Goal: Information Seeking & Learning: Learn about a topic

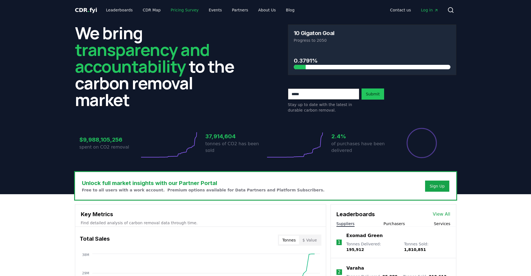
click at [166, 10] on link "Pricing Survey" at bounding box center [184, 10] width 37 height 10
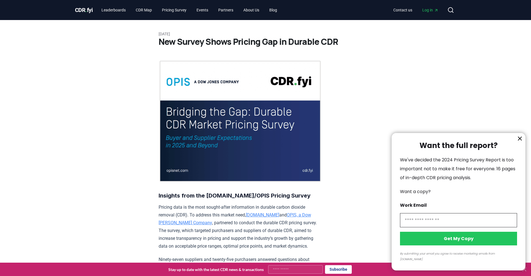
click at [230, 72] on div at bounding box center [265, 138] width 531 height 276
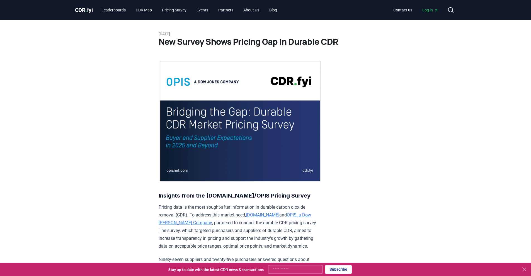
click at [82, 11] on span "CDR . fyi" at bounding box center [84, 10] width 18 height 7
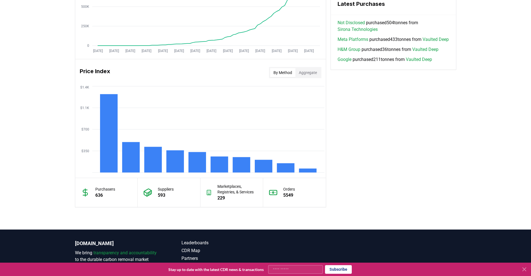
scroll to position [440, 0]
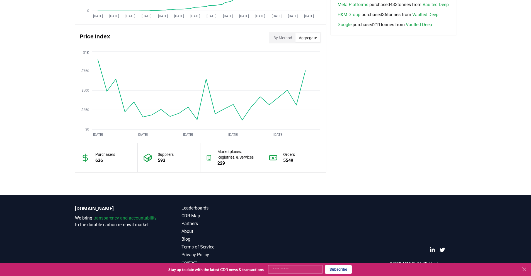
click at [304, 38] on button "Aggregate" at bounding box center [307, 37] width 25 height 9
click at [284, 38] on button "By Method" at bounding box center [282, 37] width 25 height 9
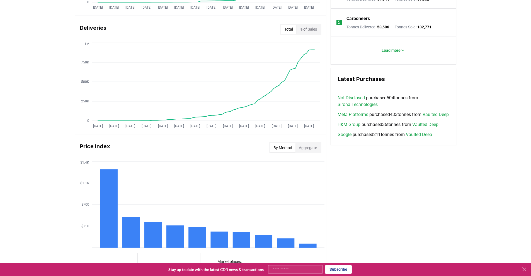
scroll to position [397, 0]
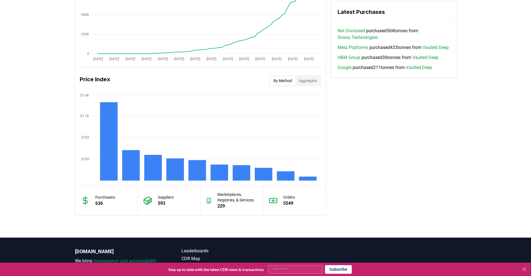
click at [307, 79] on button "Aggregate" at bounding box center [307, 80] width 25 height 9
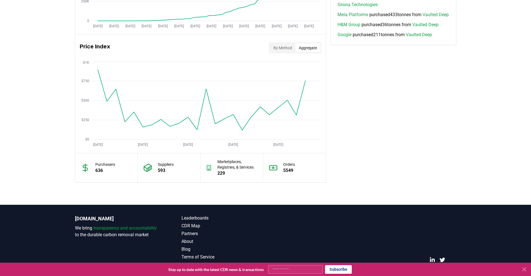
scroll to position [429, 0]
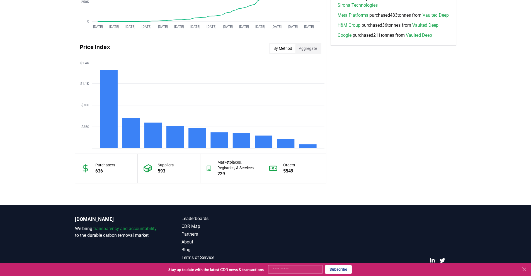
click at [278, 49] on button "By Method" at bounding box center [282, 48] width 25 height 9
click at [307, 50] on button "Aggregate" at bounding box center [307, 48] width 25 height 9
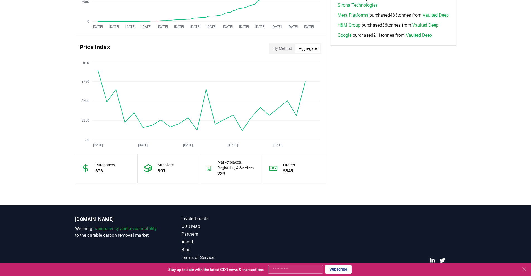
click at [279, 50] on button "By Method" at bounding box center [282, 48] width 25 height 9
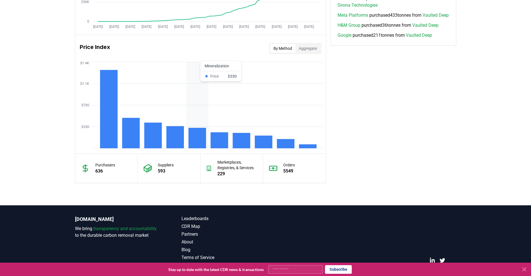
click at [198, 148] on rect at bounding box center [197, 138] width 18 height 21
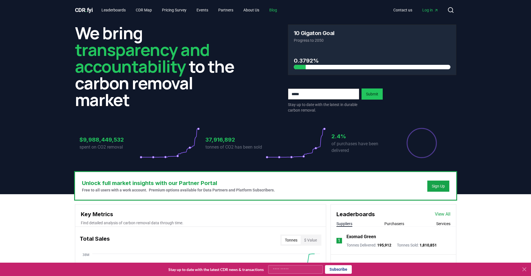
click at [281, 11] on link "Blog" at bounding box center [273, 10] width 17 height 10
click at [281, 12] on link "Blog" at bounding box center [273, 10] width 17 height 10
click at [450, 13] on icon at bounding box center [450, 10] width 7 height 7
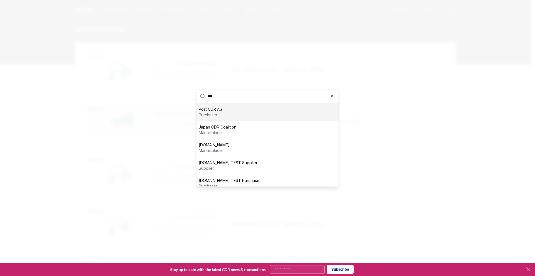
scroll to position [23, 0]
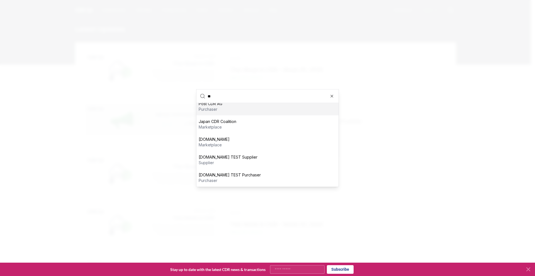
type input "*"
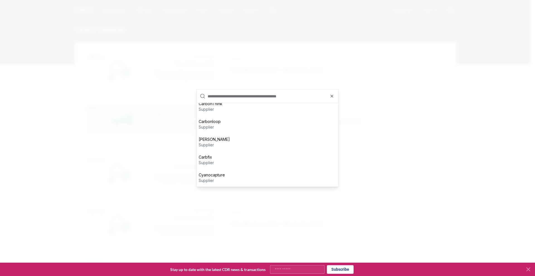
scroll to position [0, 0]
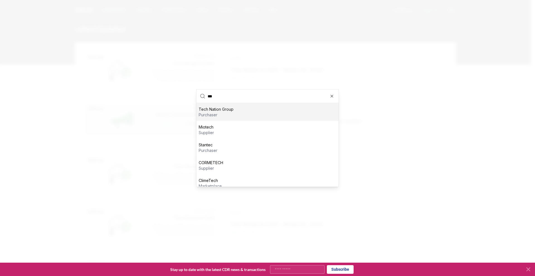
type input "****"
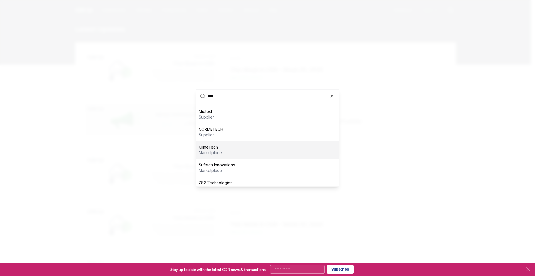
scroll to position [77, 0]
